Goal: Task Accomplishment & Management: Use online tool/utility

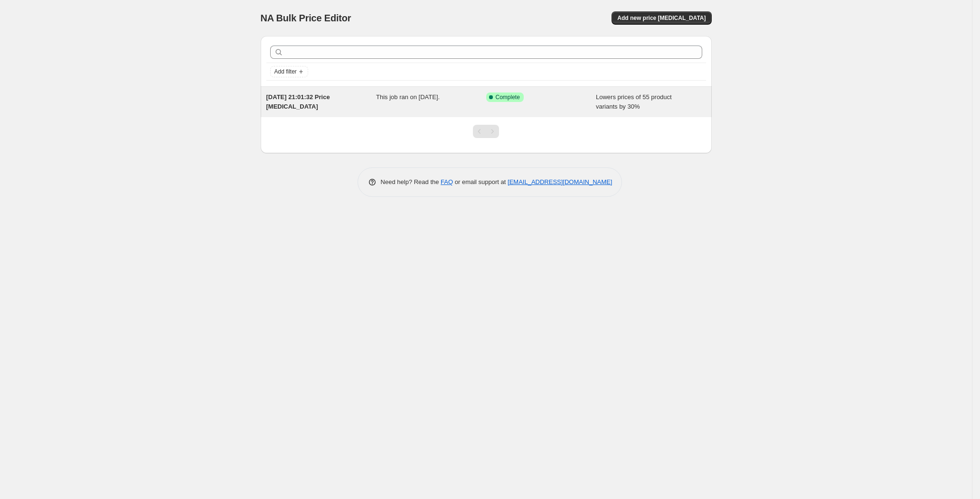
click at [515, 100] on span "Complete" at bounding box center [507, 97] width 24 height 8
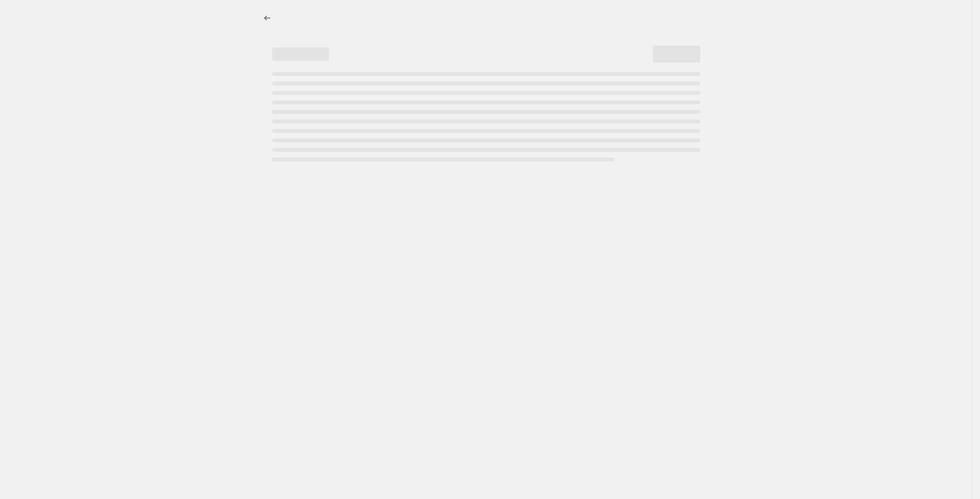
select select "percentage"
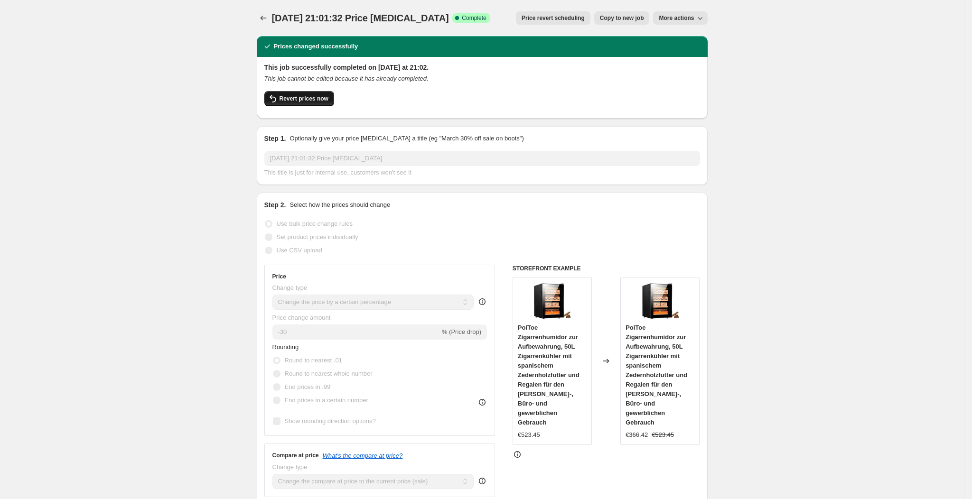
click at [314, 96] on span "Revert prices now" at bounding box center [304, 99] width 49 height 8
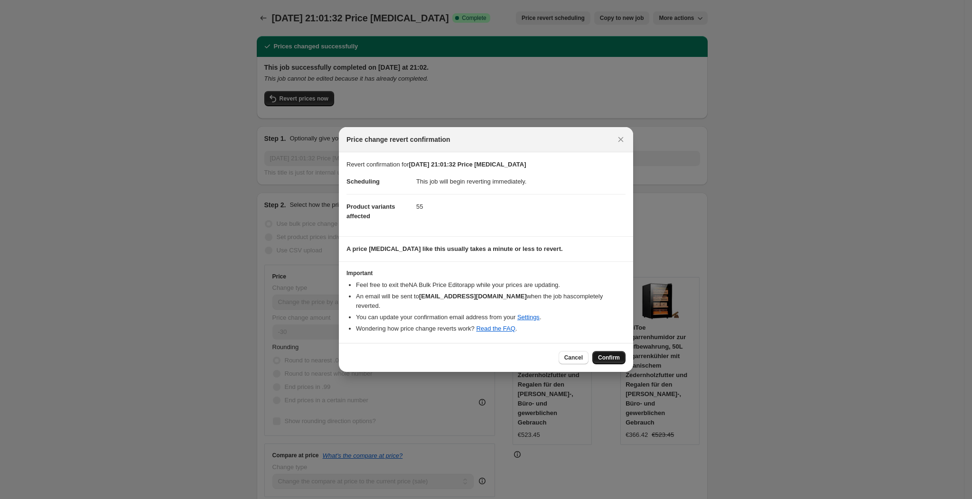
click at [604, 354] on span "Confirm" at bounding box center [609, 358] width 22 height 8
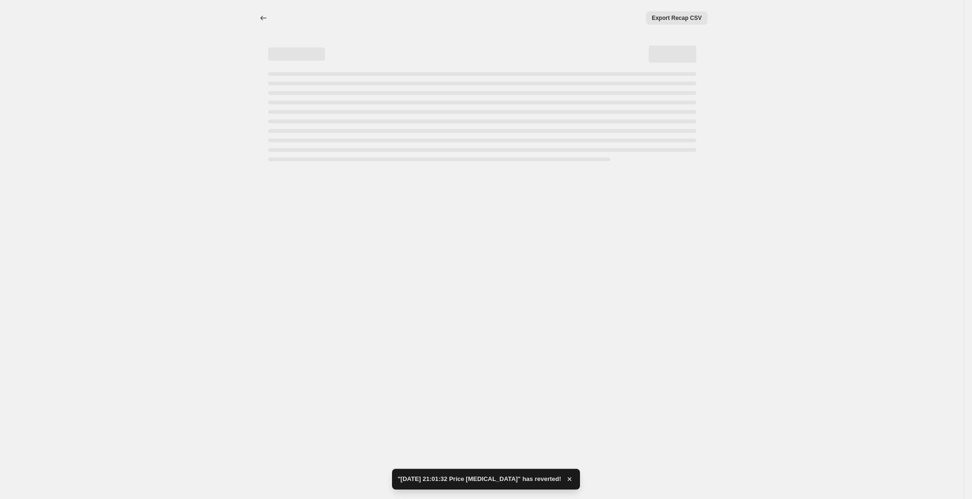
select select "percentage"
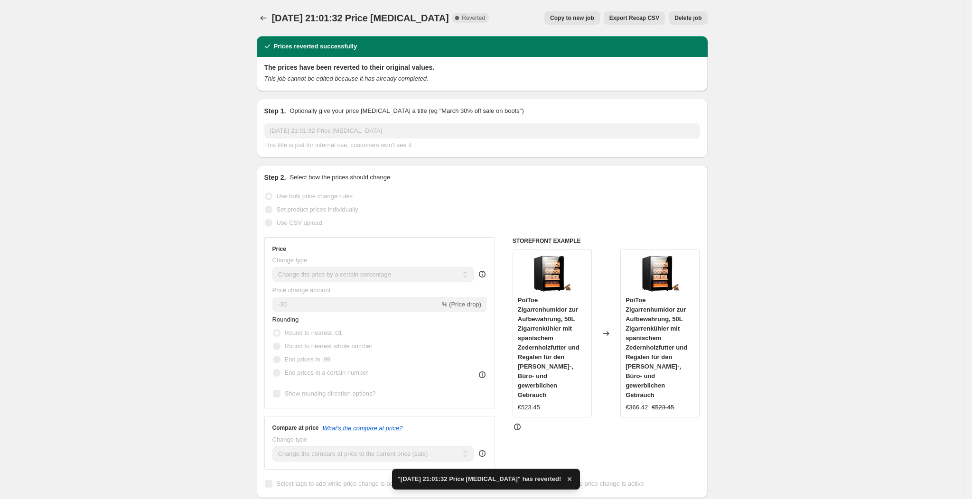
click at [696, 16] on span "Delete job" at bounding box center [687, 18] width 27 height 8
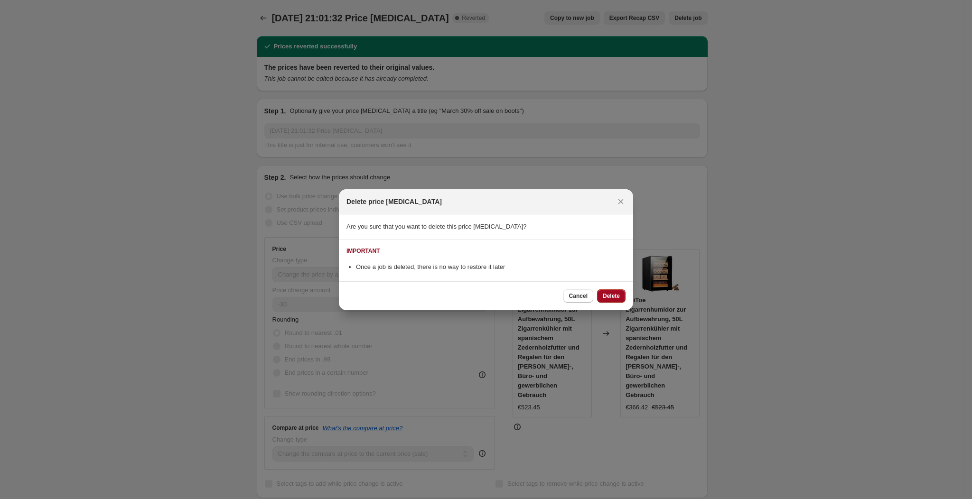
click at [614, 290] on button "Delete" at bounding box center [611, 296] width 28 height 13
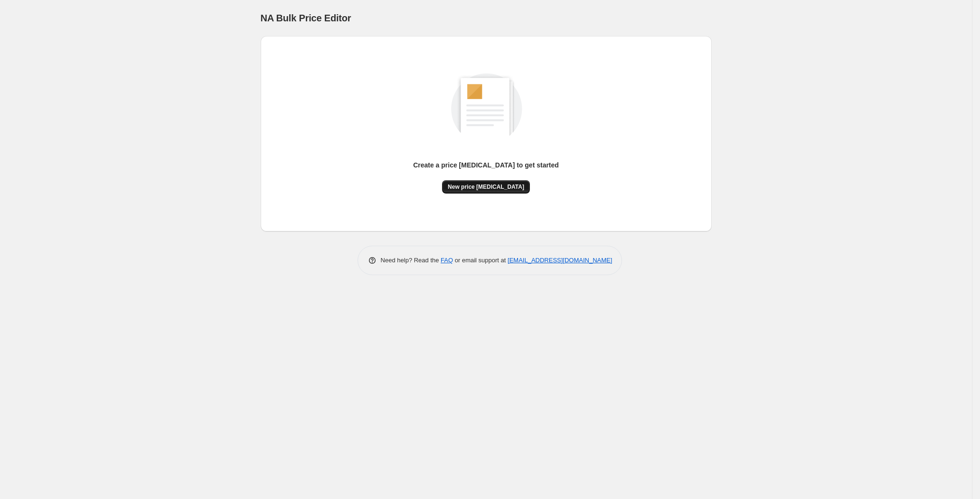
click at [486, 190] on span "New price change job" at bounding box center [486, 187] width 76 height 8
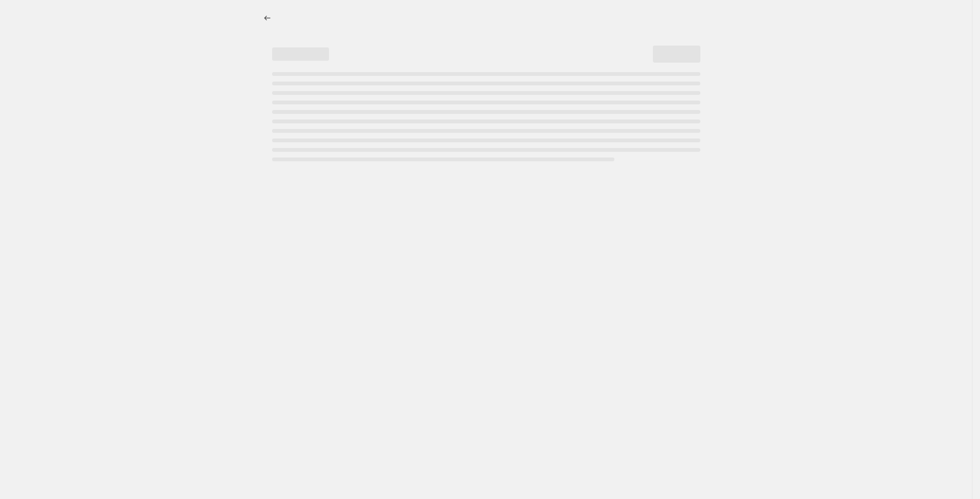
select select "percentage"
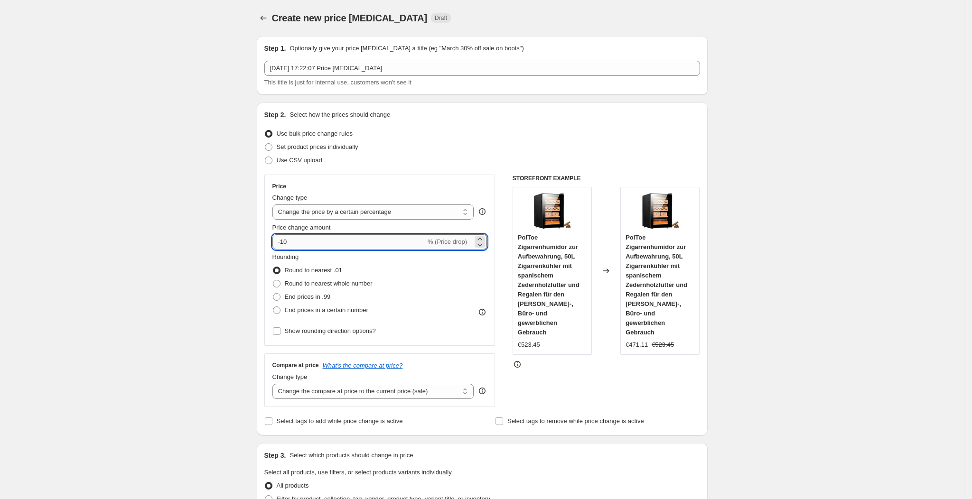
click at [327, 245] on input "-10" at bounding box center [348, 241] width 153 height 15
type input "-1"
type input "-30"
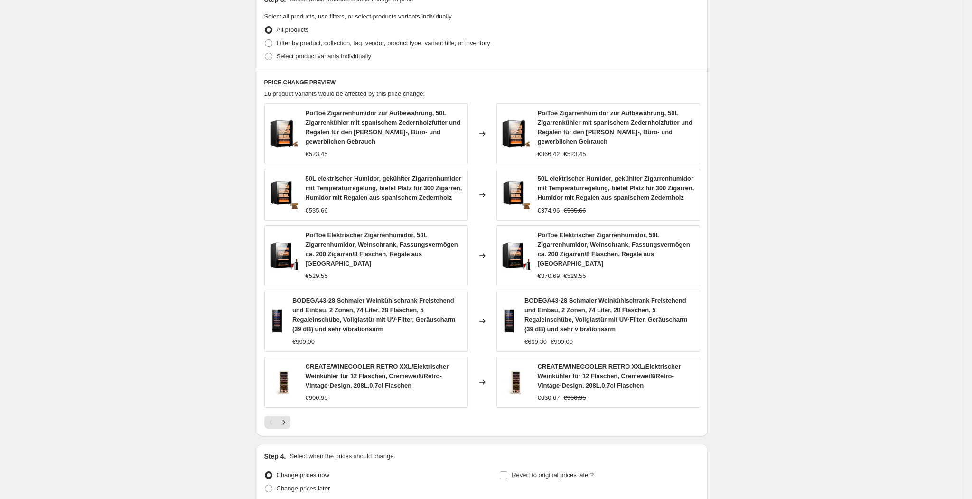
scroll to position [542, 0]
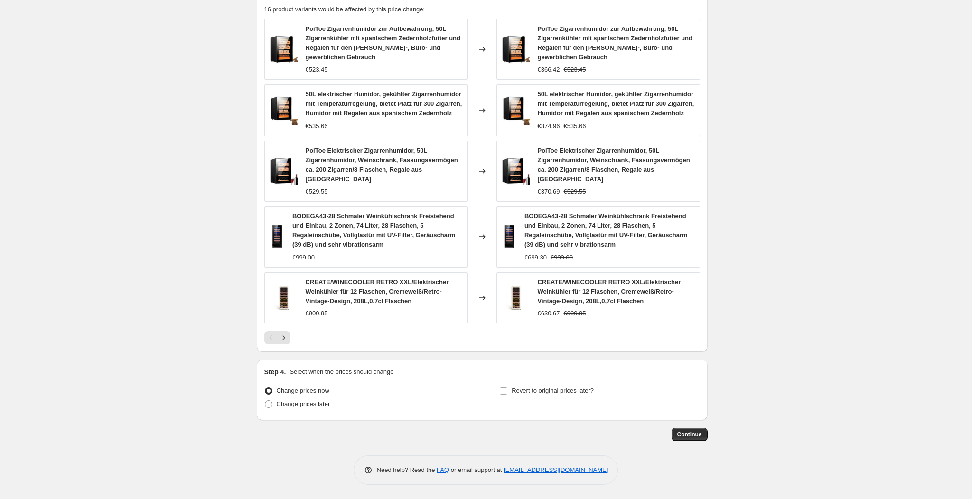
drag, startPoint x: 690, startPoint y: 427, endPoint x: 691, endPoint y: 432, distance: 5.3
click at [691, 432] on span "Continue" at bounding box center [689, 435] width 25 height 8
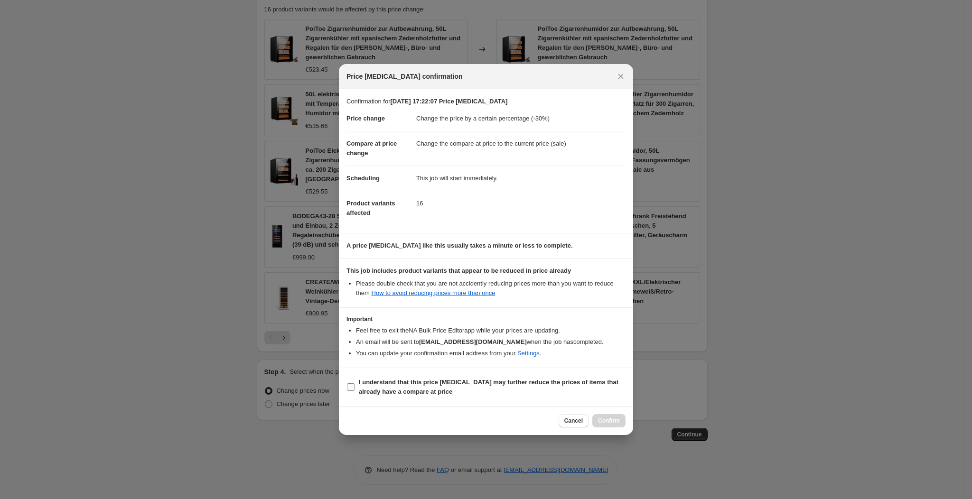
click at [508, 395] on span "I understand that this price change job may further reduce the prices of items …" at bounding box center [492, 387] width 267 height 19
click at [355, 391] on input "I understand that this price change job may further reduce the prices of items …" at bounding box center [351, 387] width 8 height 8
checkbox input "true"
click at [611, 426] on button "Confirm" at bounding box center [608, 420] width 33 height 13
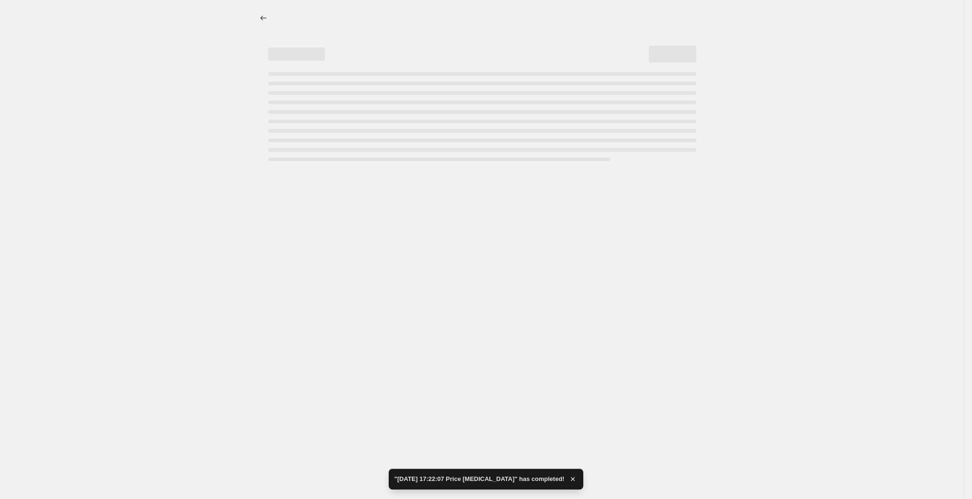
select select "percentage"
